Goal: Communication & Community: Answer question/provide support

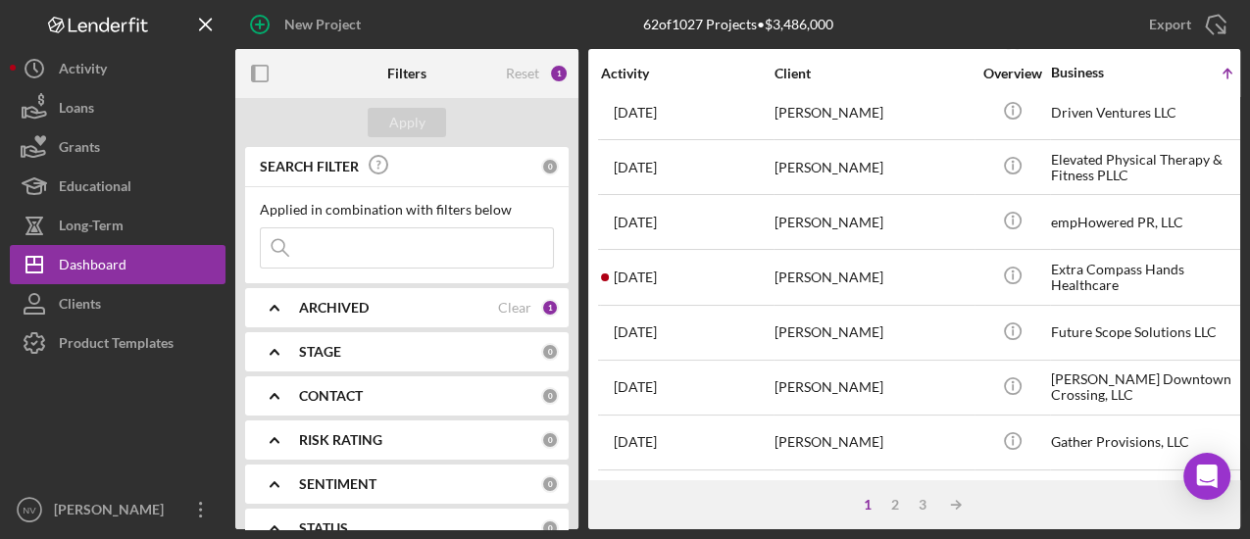
scroll to position [1023, 0]
click at [895, 502] on div "2" at bounding box center [895, 505] width 27 height 16
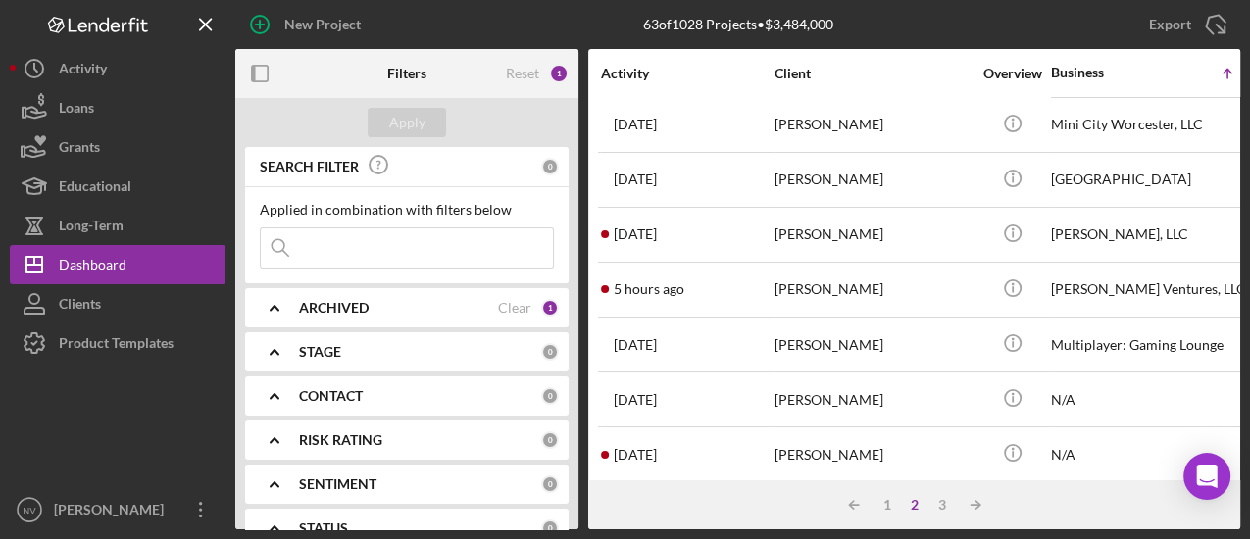
scroll to position [631, 0]
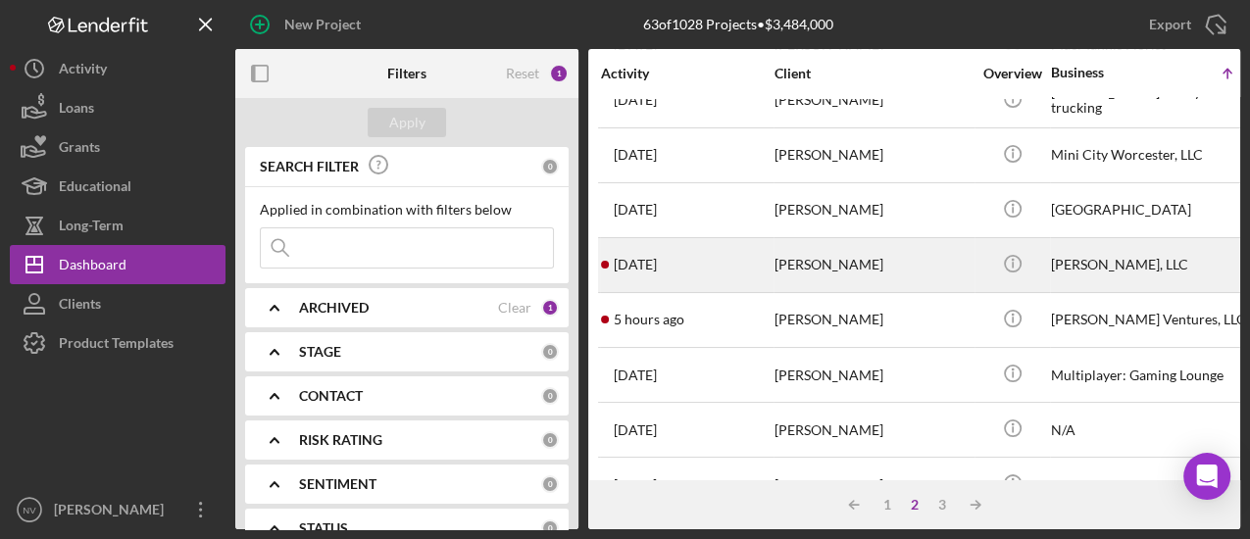
click at [1064, 265] on div "[PERSON_NAME], LLC" at bounding box center [1149, 265] width 196 height 52
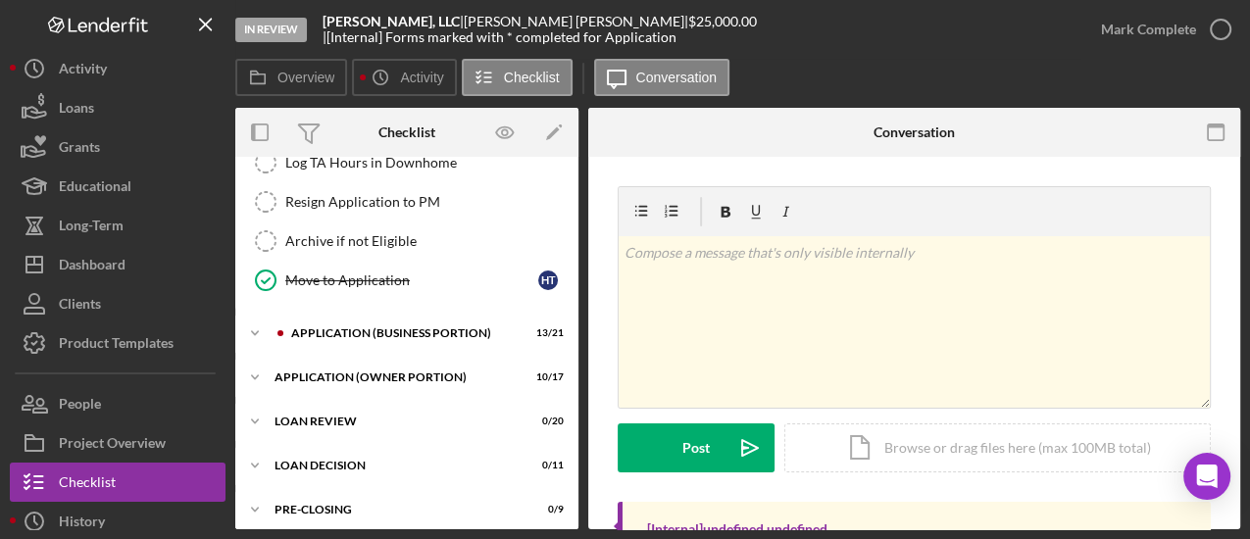
scroll to position [545, 0]
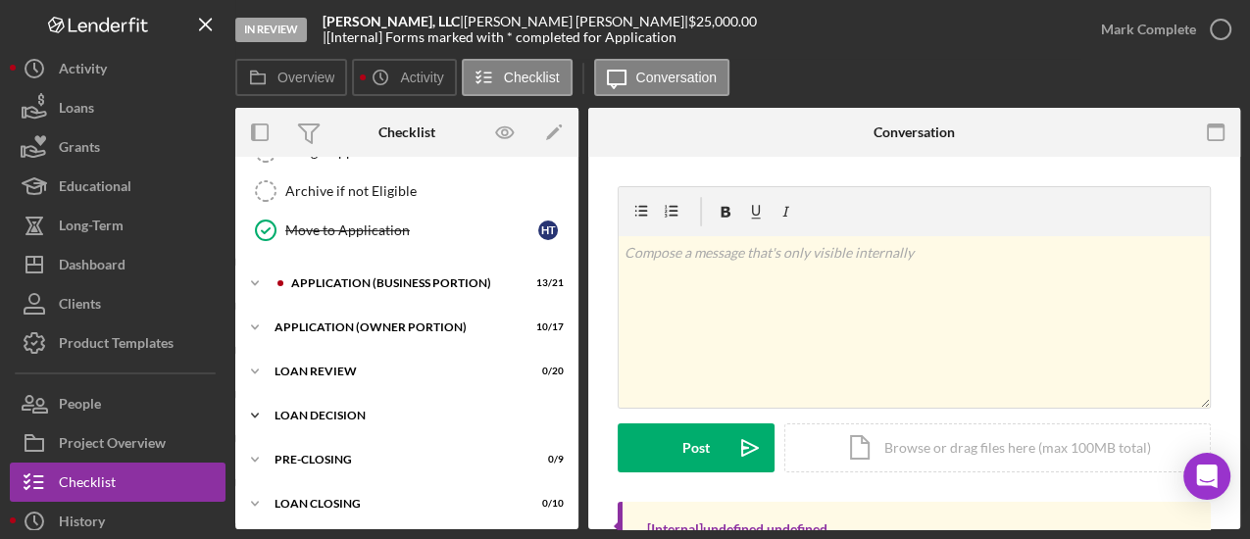
click at [353, 410] on div "LOAN DECISION" at bounding box center [415, 416] width 280 height 12
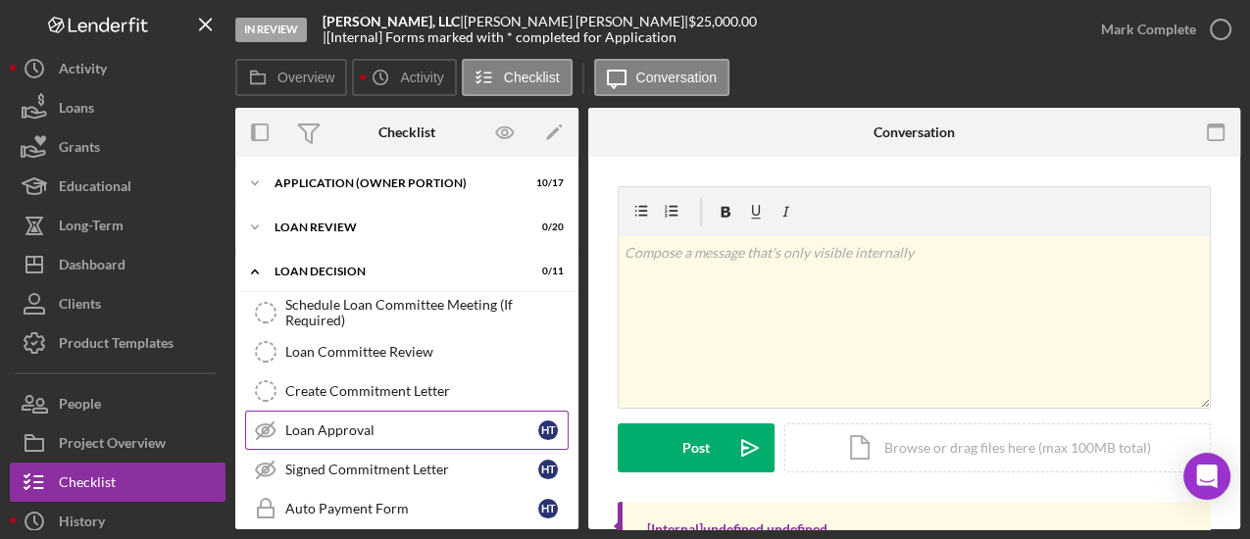
scroll to position [788, 0]
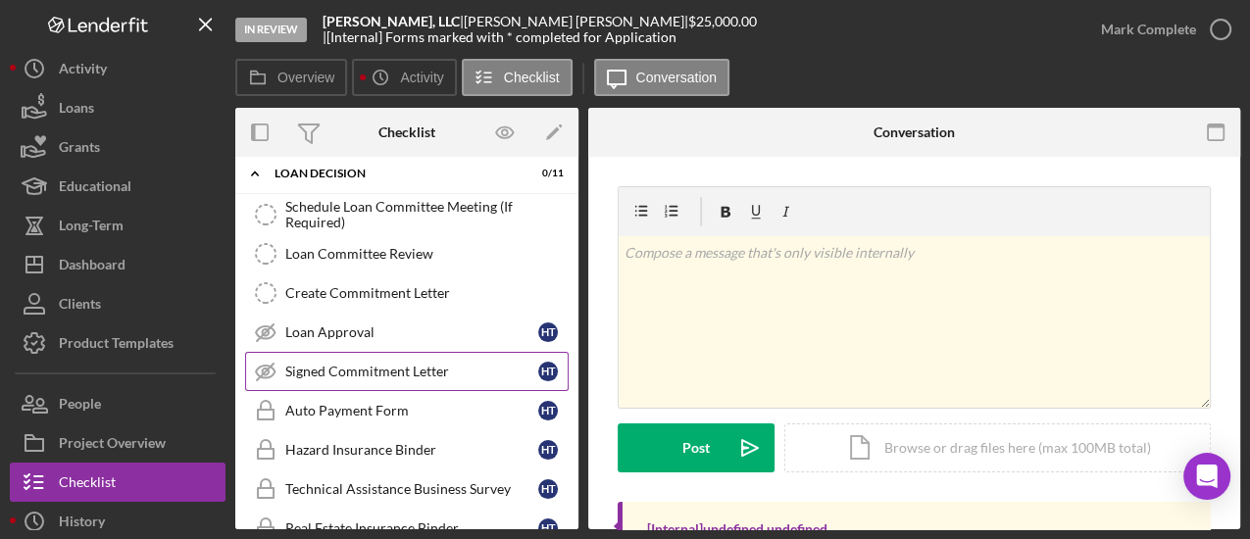
click at [354, 371] on div "Signed Commitment Letter" at bounding box center [411, 372] width 253 height 16
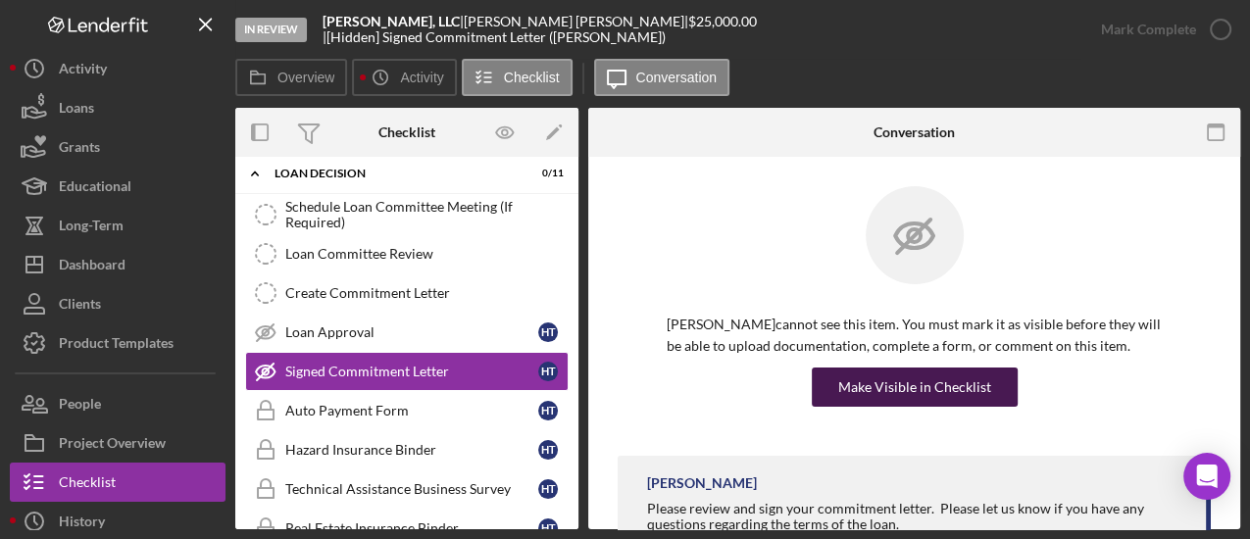
click at [887, 392] on div "Make Visible in Checklist" at bounding box center [915, 387] width 153 height 39
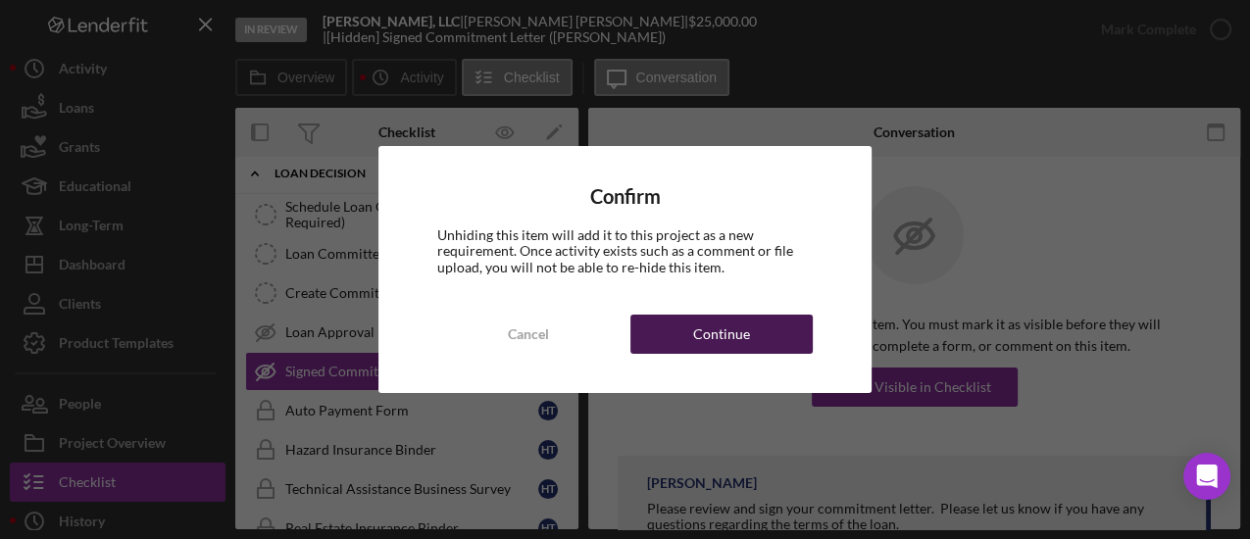
click at [722, 336] on div "Continue" at bounding box center [721, 334] width 57 height 39
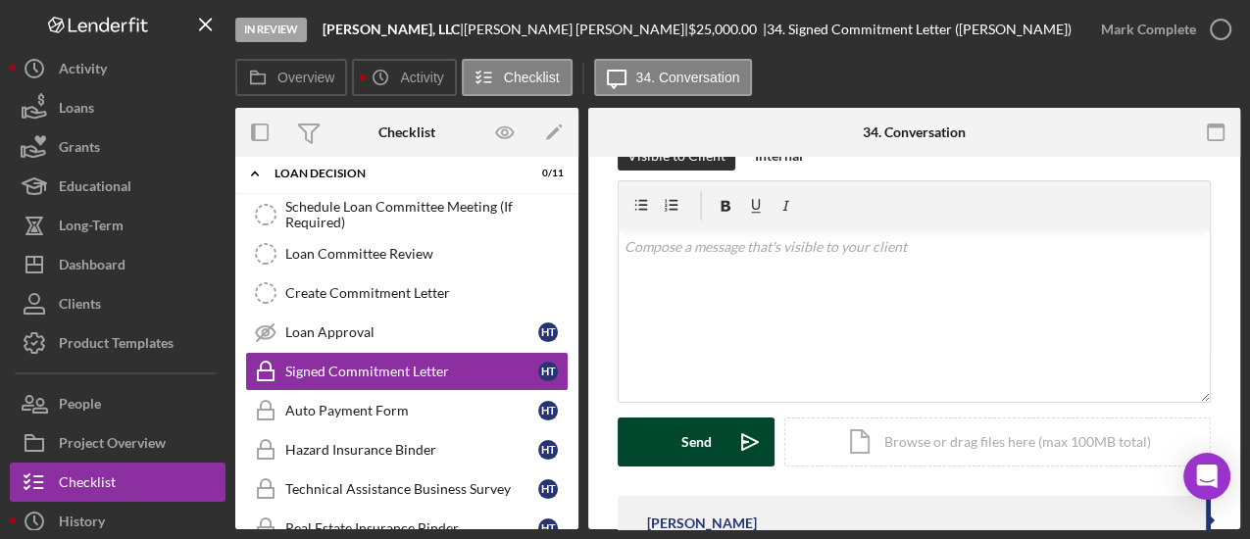
scroll to position [208, 0]
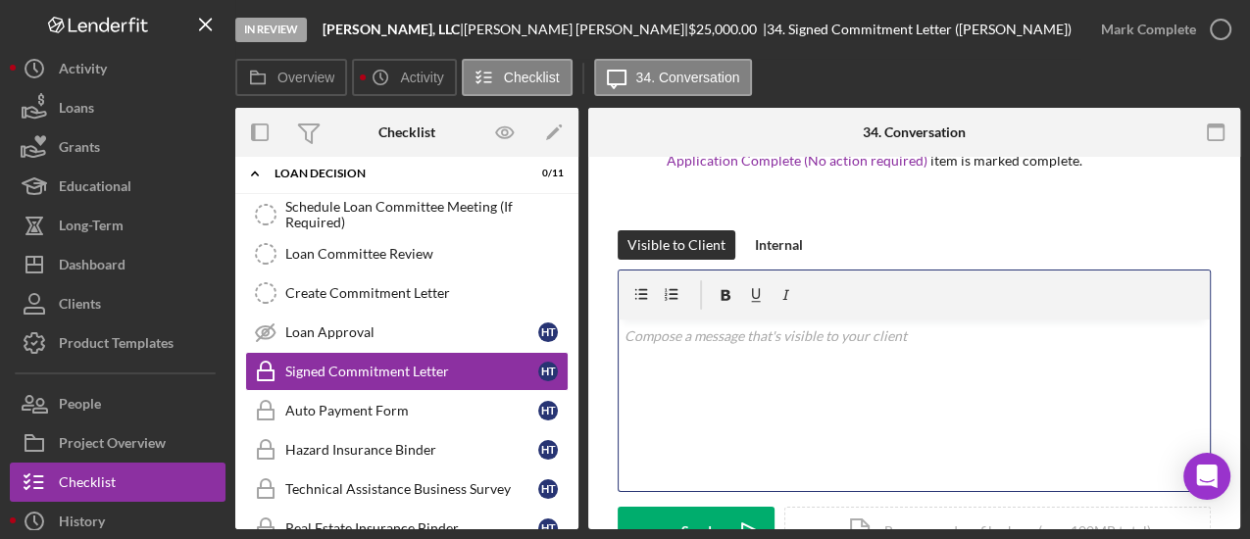
click at [648, 343] on p at bounding box center [915, 337] width 581 height 22
click at [826, 337] on p "Hi [PERSON_NAME]. I was able to complet ethe draft [DATE] and is uploaded." at bounding box center [915, 337] width 581 height 22
click at [1027, 335] on p "Hi [PERSON_NAME]. I was able to complete the draft [DATE] and is uploaded." at bounding box center [915, 337] width 581 height 22
click at [699, 335] on p "Hi [PERSON_NAME]. I was able to complete the draft [DATE] and is uploaded." at bounding box center [915, 337] width 581 height 22
click at [1059, 337] on p "Hi [PERSON_NAME]. Congratulations! I was able to complete the draft [DATE] and …" at bounding box center [915, 348] width 581 height 44
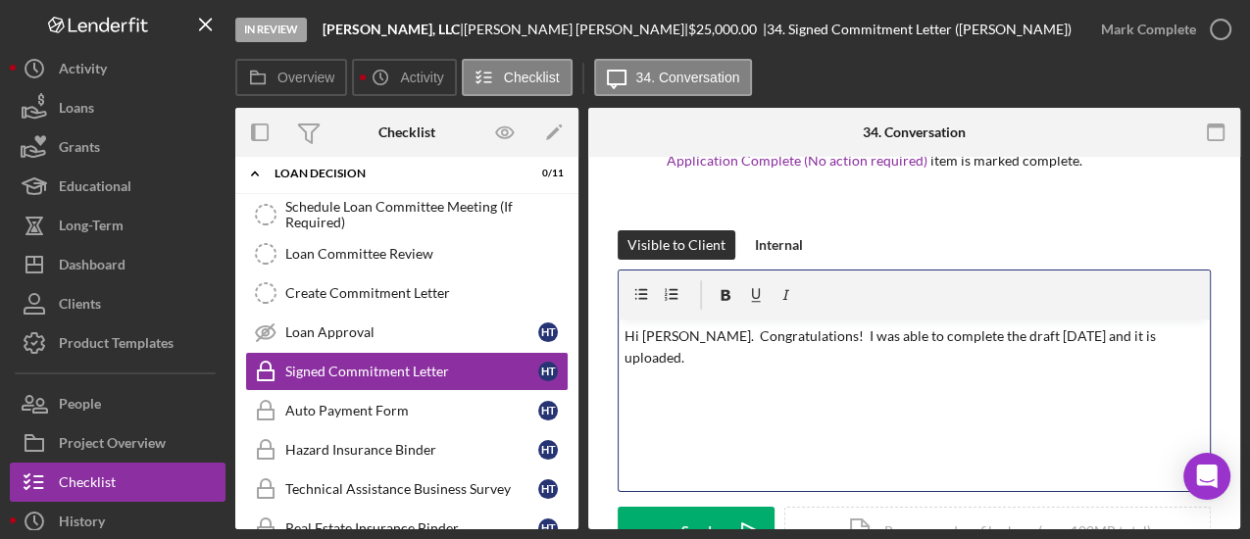
click at [1148, 333] on p "Hi [PERSON_NAME]. Congratulations! I was able to complete the draft [DATE] and …" at bounding box center [915, 348] width 581 height 44
click at [776, 359] on p "Hi [PERSON_NAME]. Congratulations! I was able to complete the draft [DATE] and …" at bounding box center [915, 348] width 581 height 44
click at [832, 356] on p "Hi [PERSON_NAME]. Congratulations! I was able to complete the draft [DATE] and …" at bounding box center [915, 348] width 581 height 44
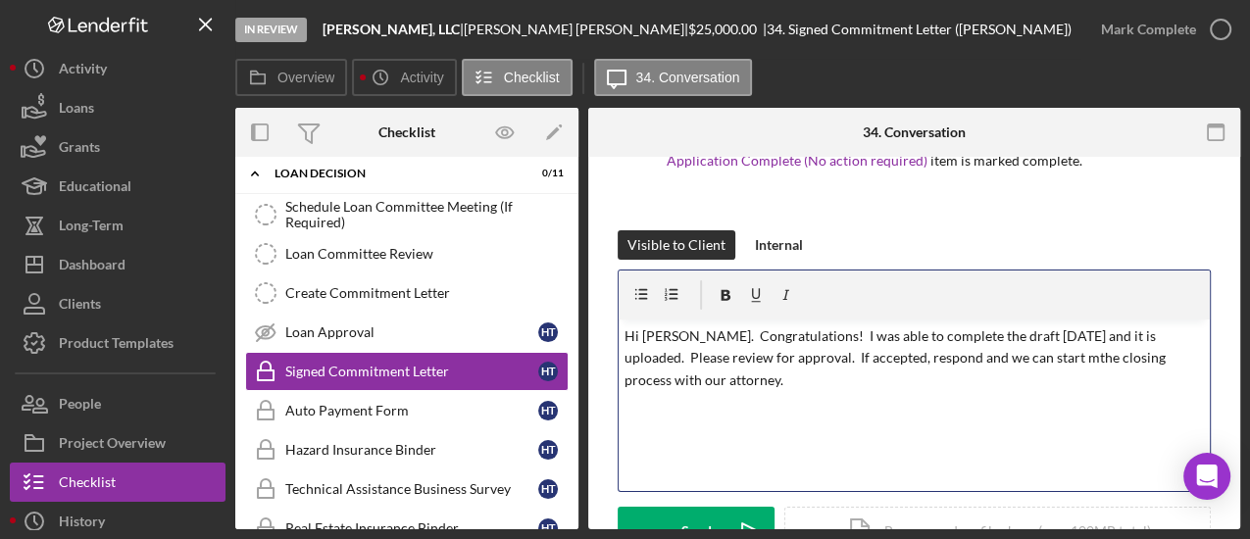
click at [972, 354] on p "Hi [PERSON_NAME]. Congratulations! I was able to complete the draft [DATE] and …" at bounding box center [915, 359] width 581 height 66
click at [699, 380] on p "Hi [PERSON_NAME]. Congratulations! I was able to complete the draft [DATE] and …" at bounding box center [915, 359] width 581 height 66
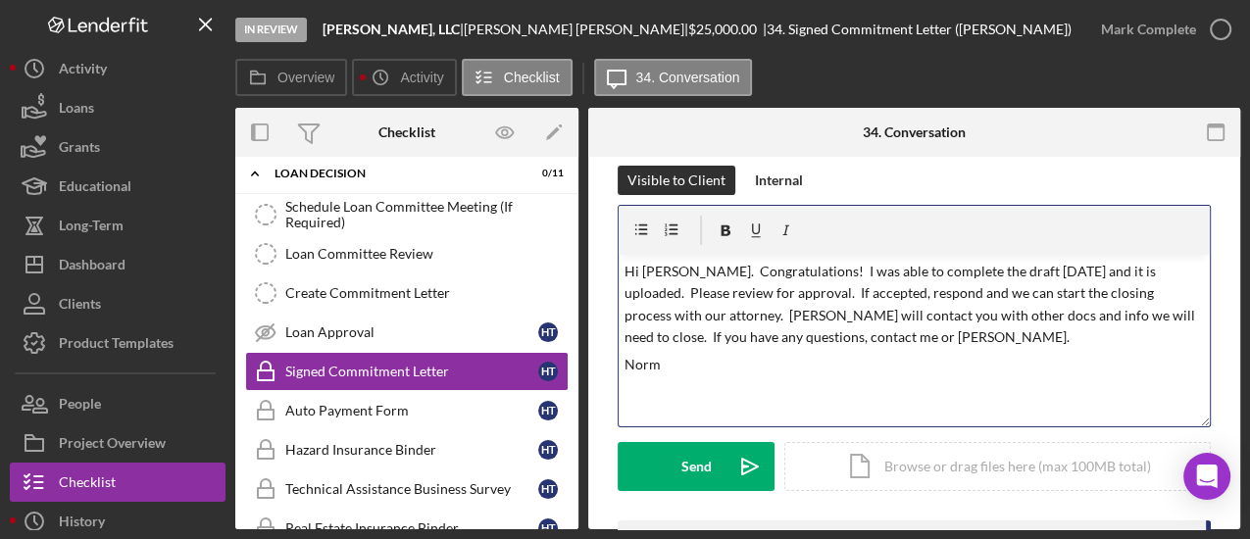
scroll to position [403, 0]
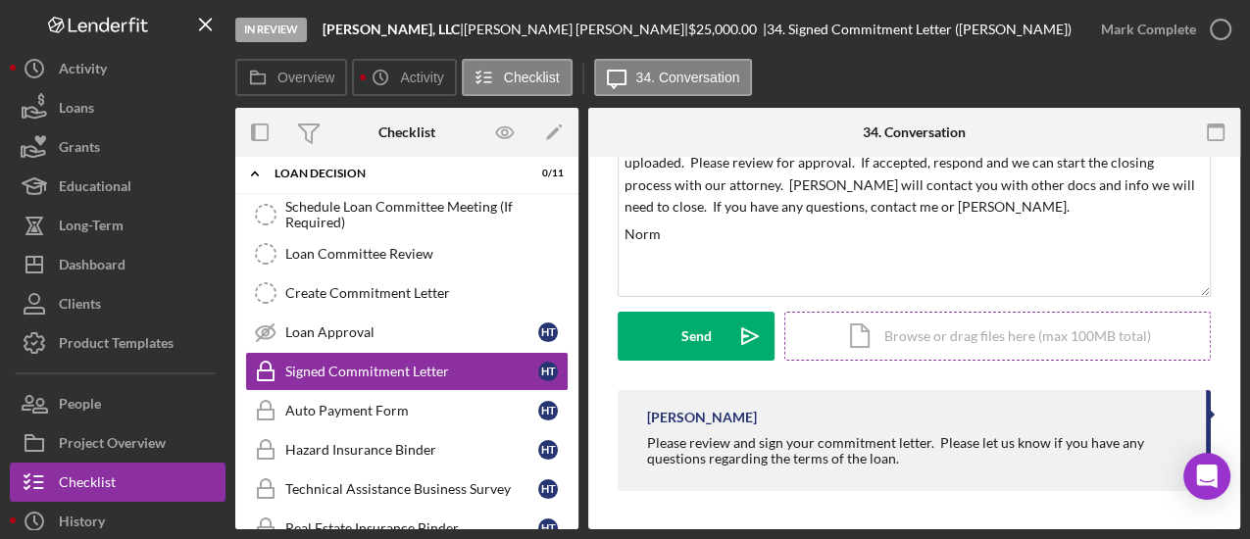
click at [901, 332] on div "Icon/Document Browse or drag files here (max 100MB total) Tap to choose files o…" at bounding box center [998, 336] width 427 height 49
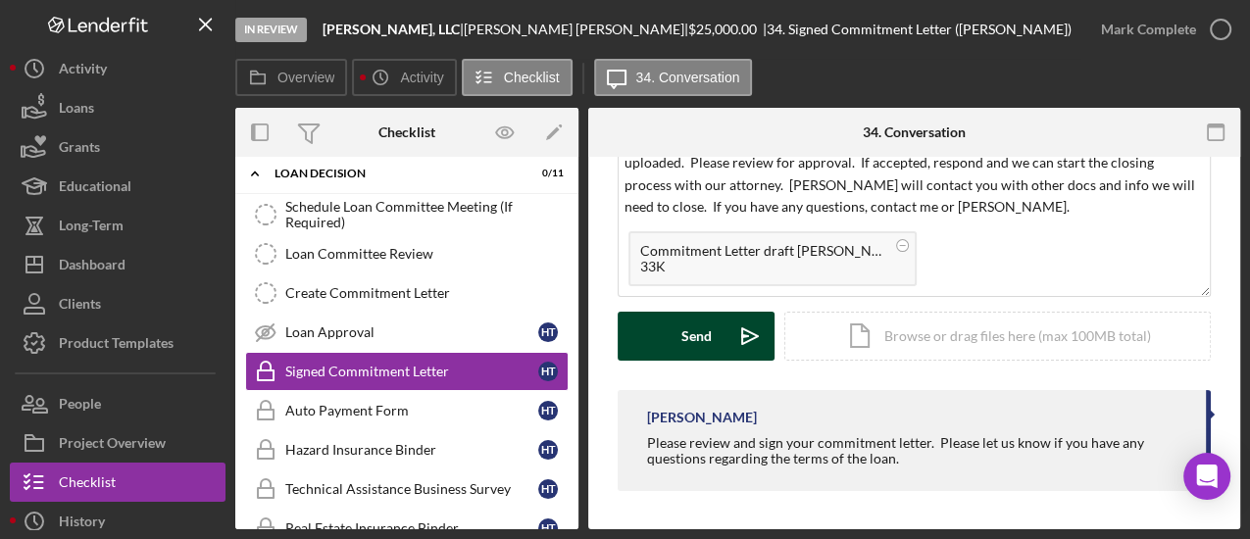
click at [677, 346] on button "Send Icon/icon-invite-send" at bounding box center [696, 336] width 157 height 49
